Goal: Communication & Community: Share content

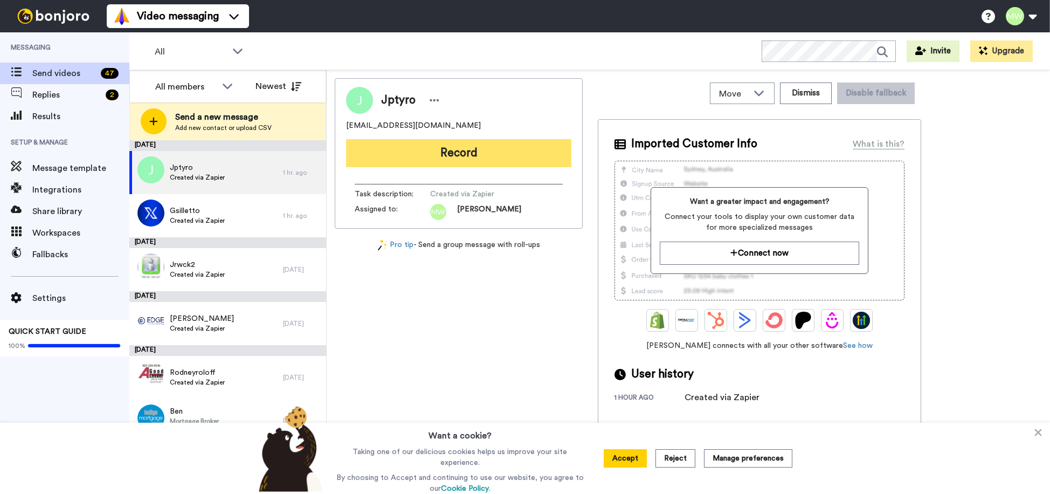
click at [482, 150] on button "Record" at bounding box center [458, 153] width 225 height 28
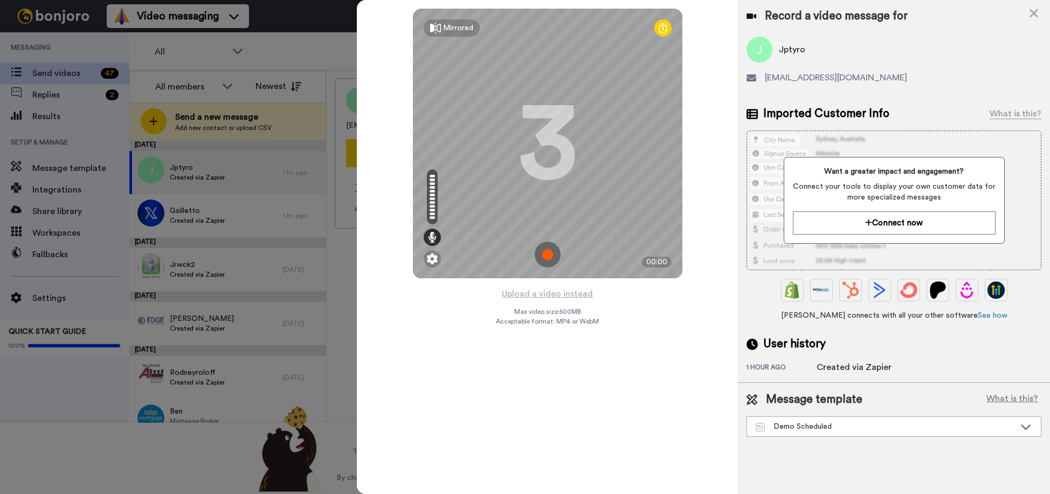
click at [545, 260] on img at bounding box center [548, 254] width 26 height 26
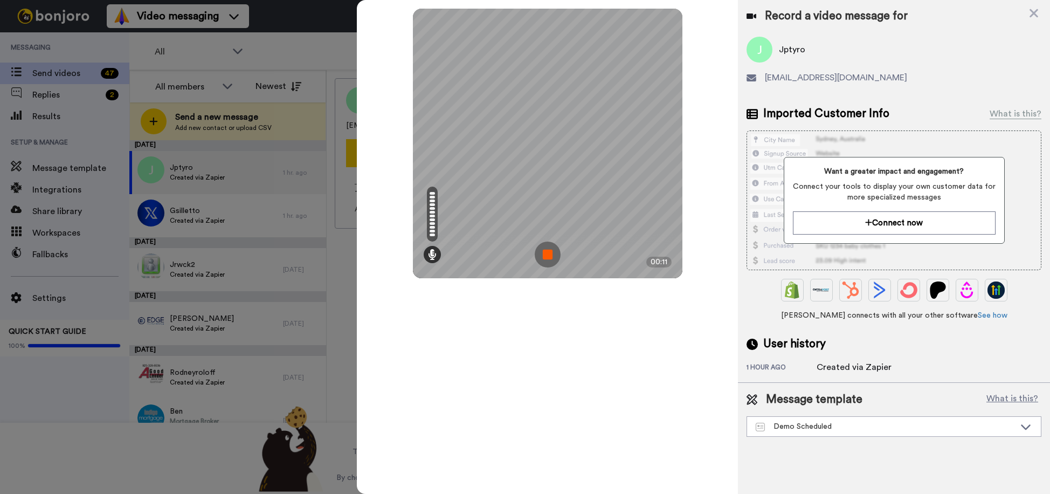
click at [558, 260] on img at bounding box center [548, 254] width 26 height 26
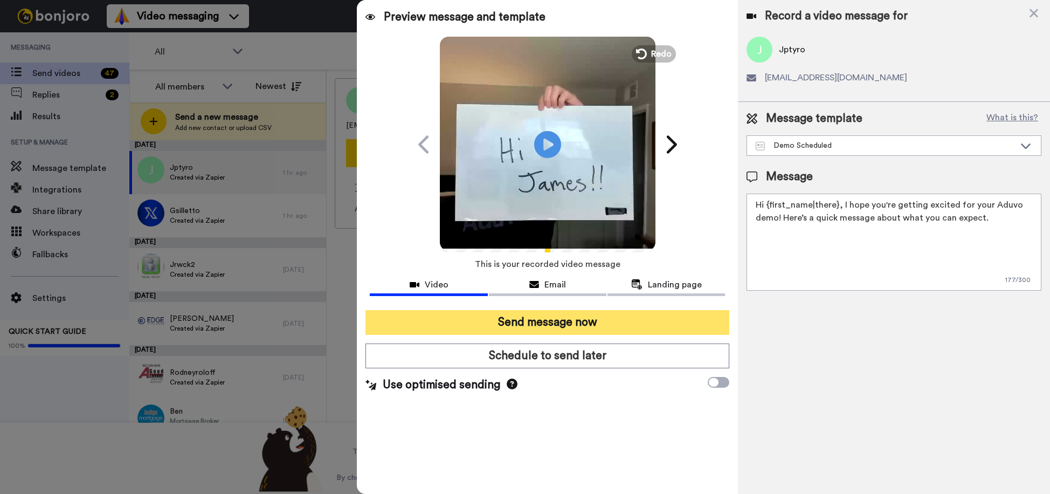
click at [589, 322] on button "Send message now" at bounding box center [547, 322] width 364 height 25
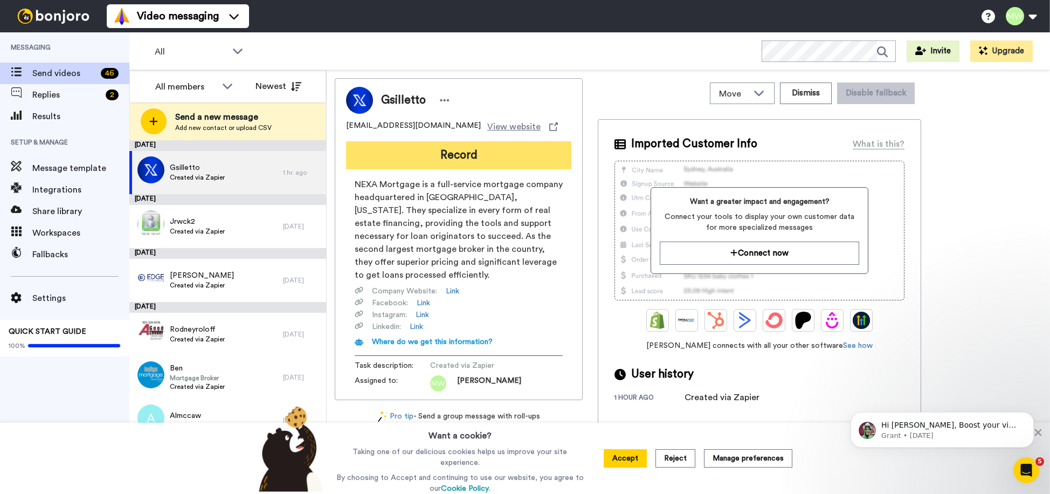
click at [451, 157] on button "Record" at bounding box center [458, 155] width 225 height 28
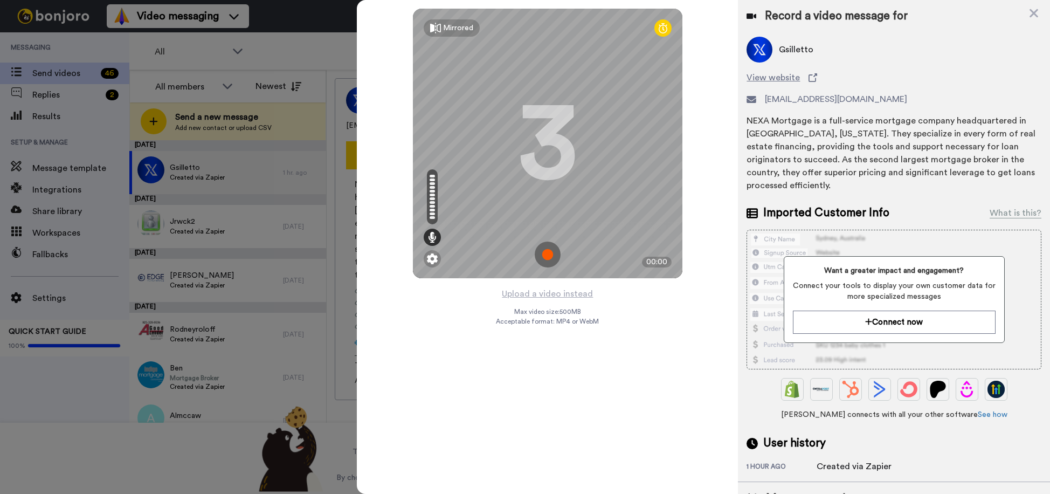
click at [552, 254] on img at bounding box center [548, 254] width 26 height 26
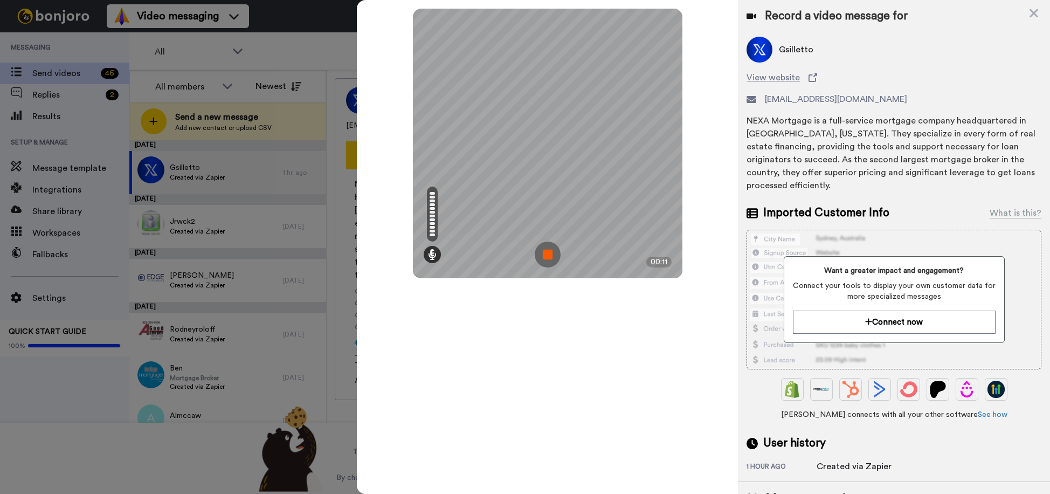
click at [556, 246] on img at bounding box center [548, 254] width 26 height 26
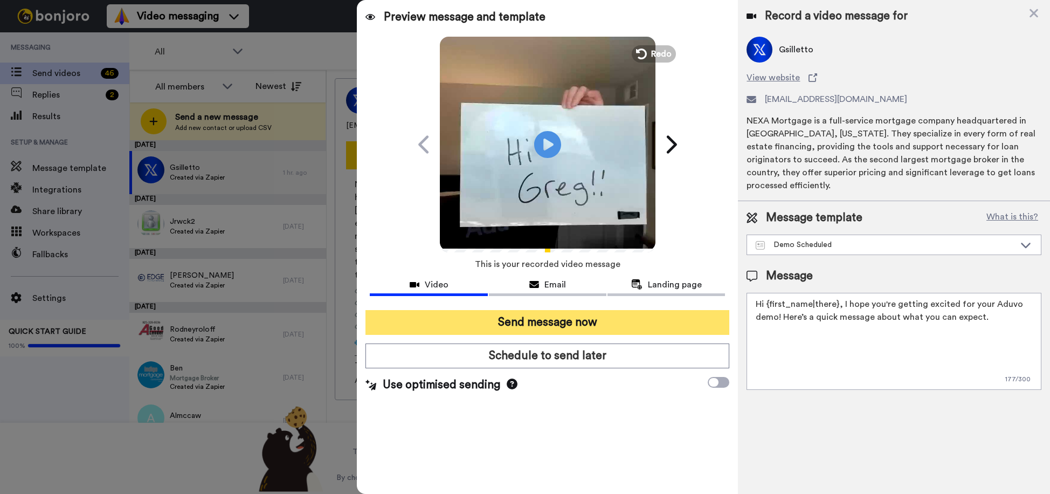
click at [555, 322] on button "Send message now" at bounding box center [547, 322] width 364 height 25
